Goal: Find specific page/section: Find specific page/section

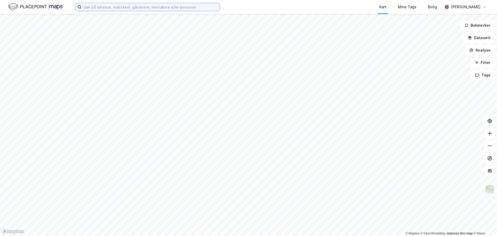
click at [113, 4] on input at bounding box center [151, 7] width 138 height 8
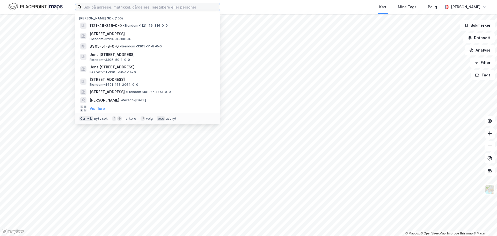
paste input "[STREET_ADDRESS], [GEOGRAPHIC_DATA]"
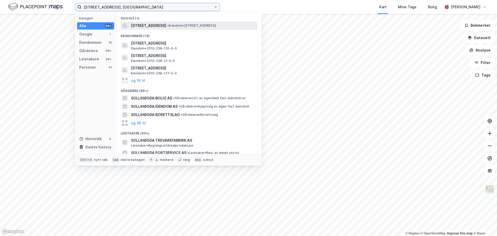
type input "[STREET_ADDRESS], [GEOGRAPHIC_DATA]"
click at [167, 25] on span "•" at bounding box center [168, 26] width 2 height 4
